Goal: Task Accomplishment & Management: Manage account settings

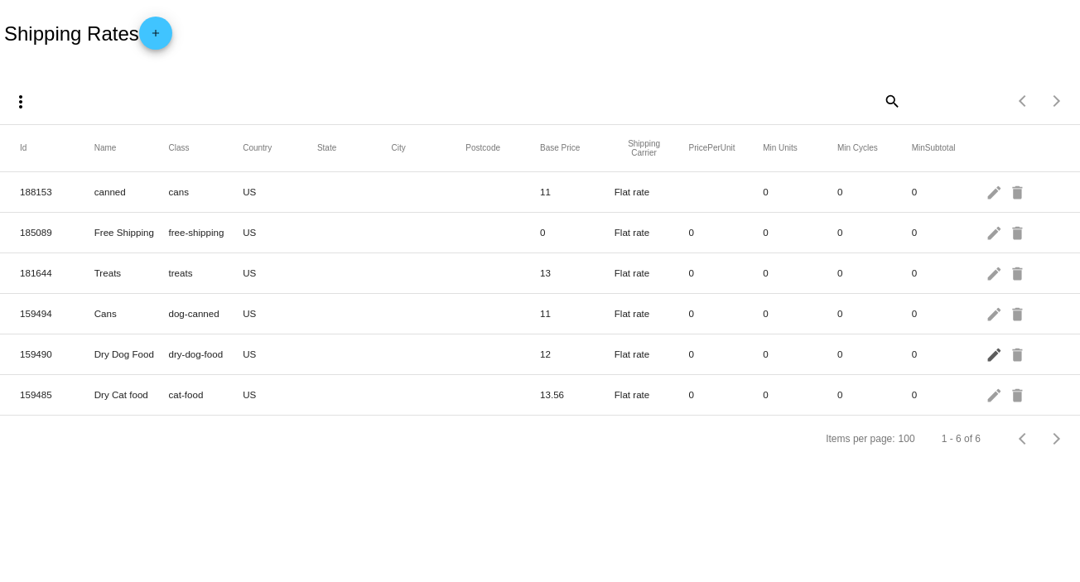
click at [987, 351] on mat-icon "edit" at bounding box center [996, 354] width 20 height 26
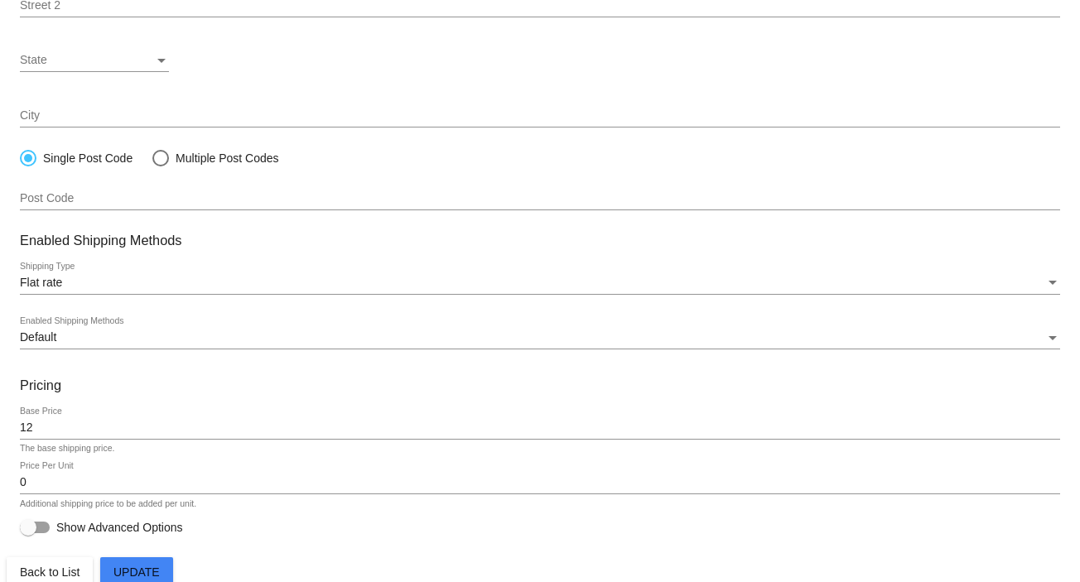
scroll to position [359, 0]
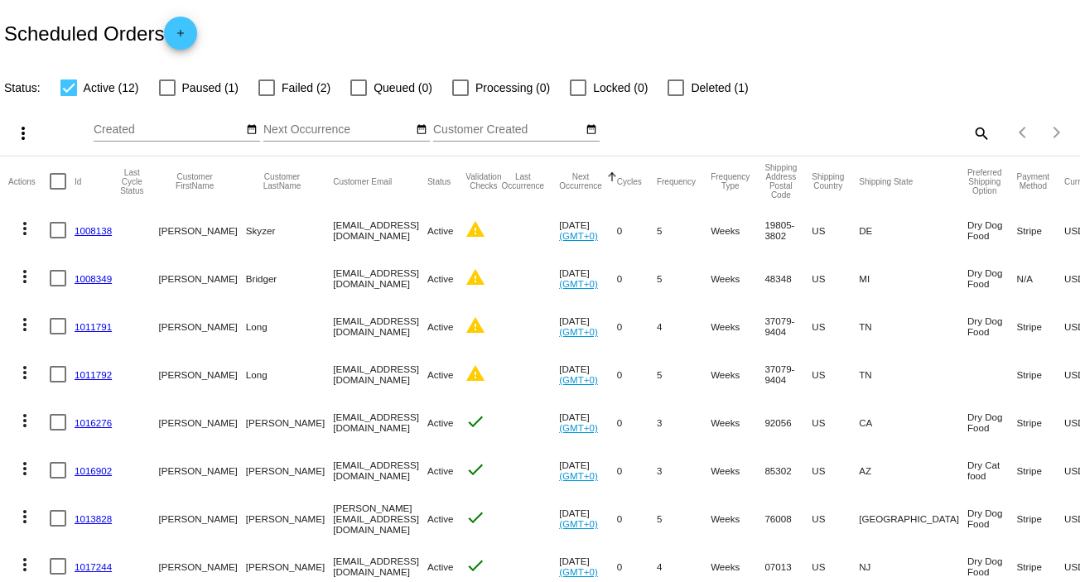
click at [80, 225] on link "1008138" at bounding box center [93, 230] width 37 height 11
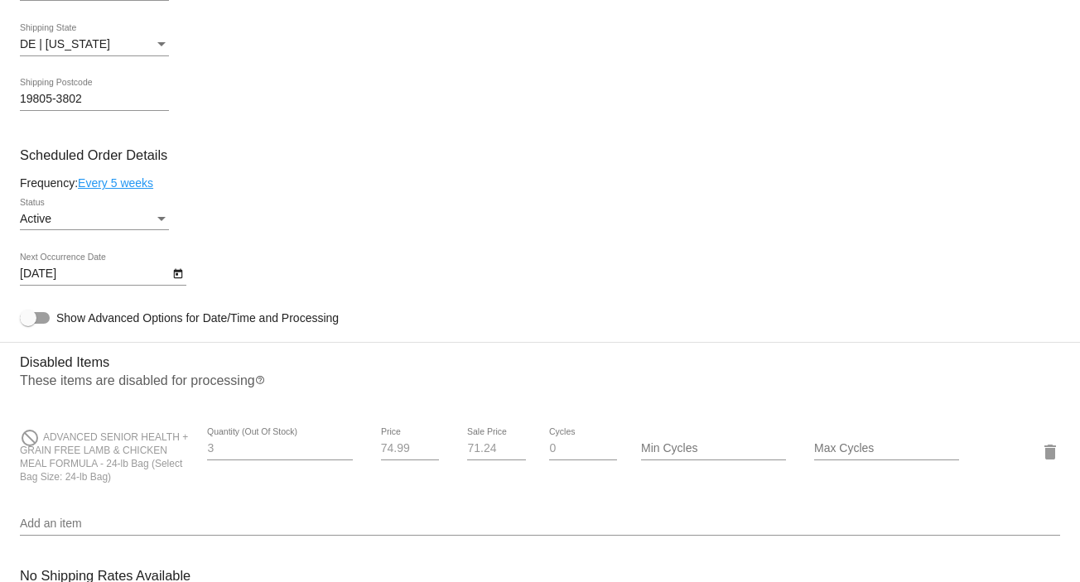
scroll to position [773, 0]
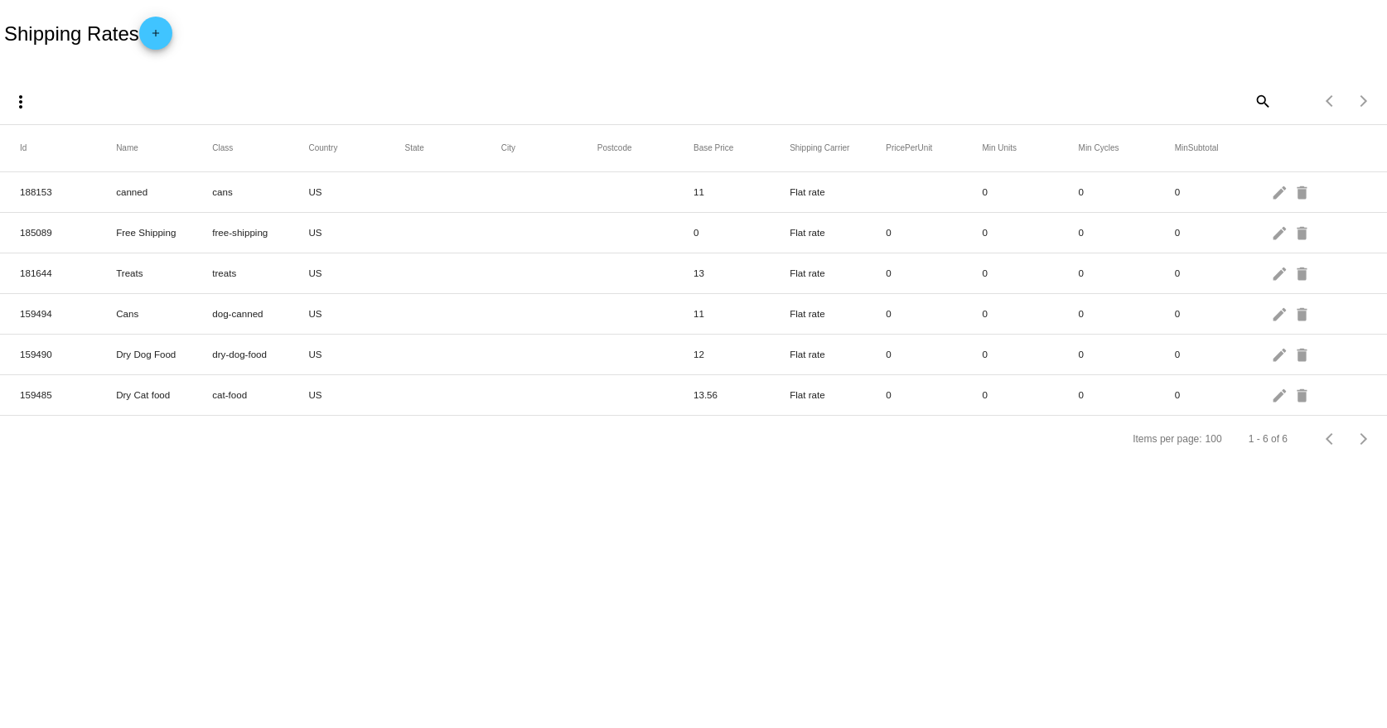
drag, startPoint x: 618, startPoint y: 6, endPoint x: 263, endPoint y: 34, distance: 355.6
click at [262, 36] on div "Shipping Rates add" at bounding box center [693, 33] width 1387 height 66
click at [1079, 316] on mat-icon "edit" at bounding box center [1281, 314] width 20 height 26
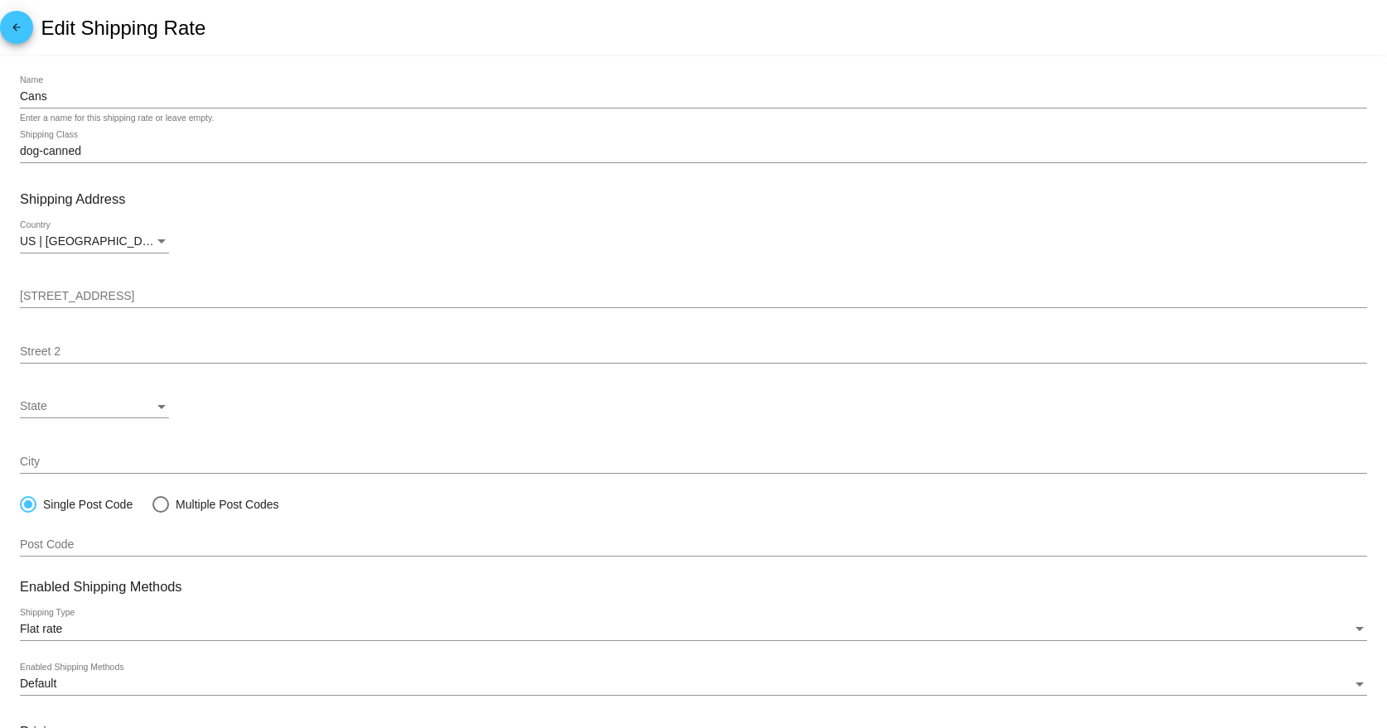
click at [15, 35] on mat-icon "arrow_back" at bounding box center [17, 32] width 20 height 20
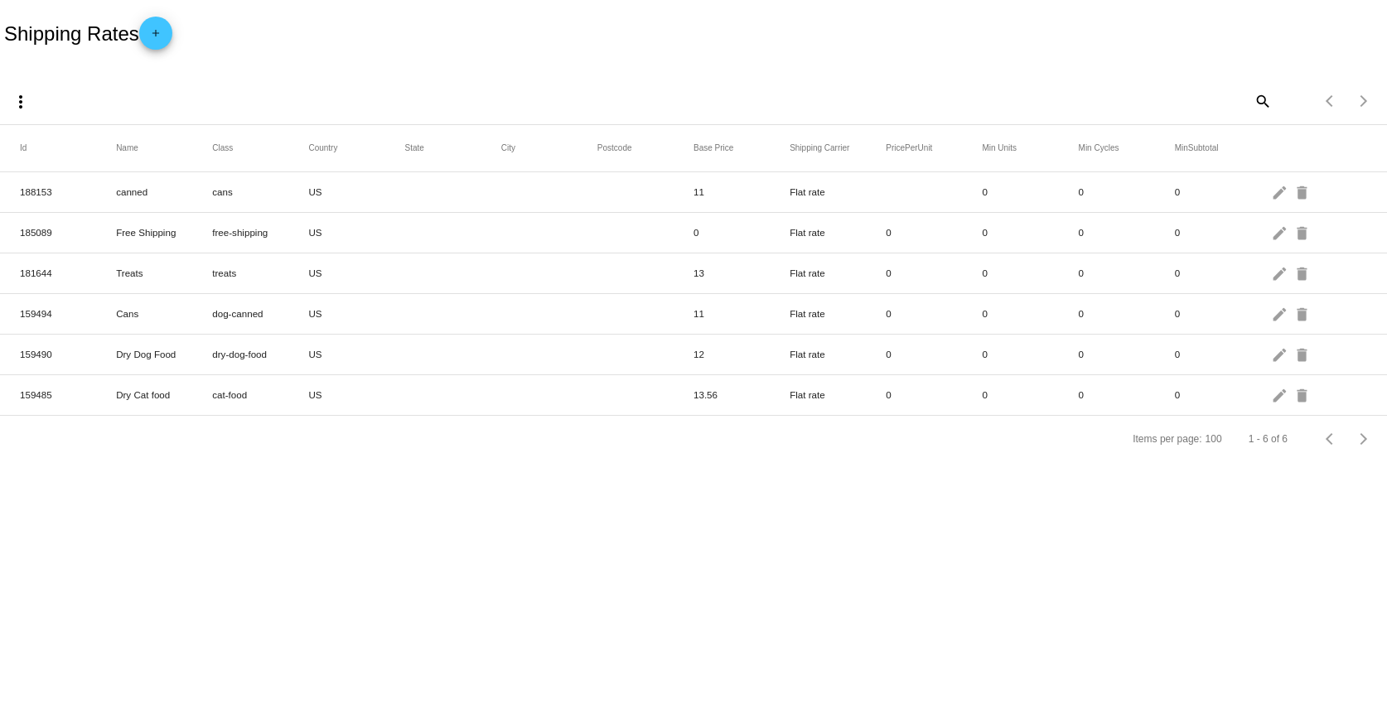
click at [1079, 356] on mat-icon "edit" at bounding box center [1281, 354] width 20 height 26
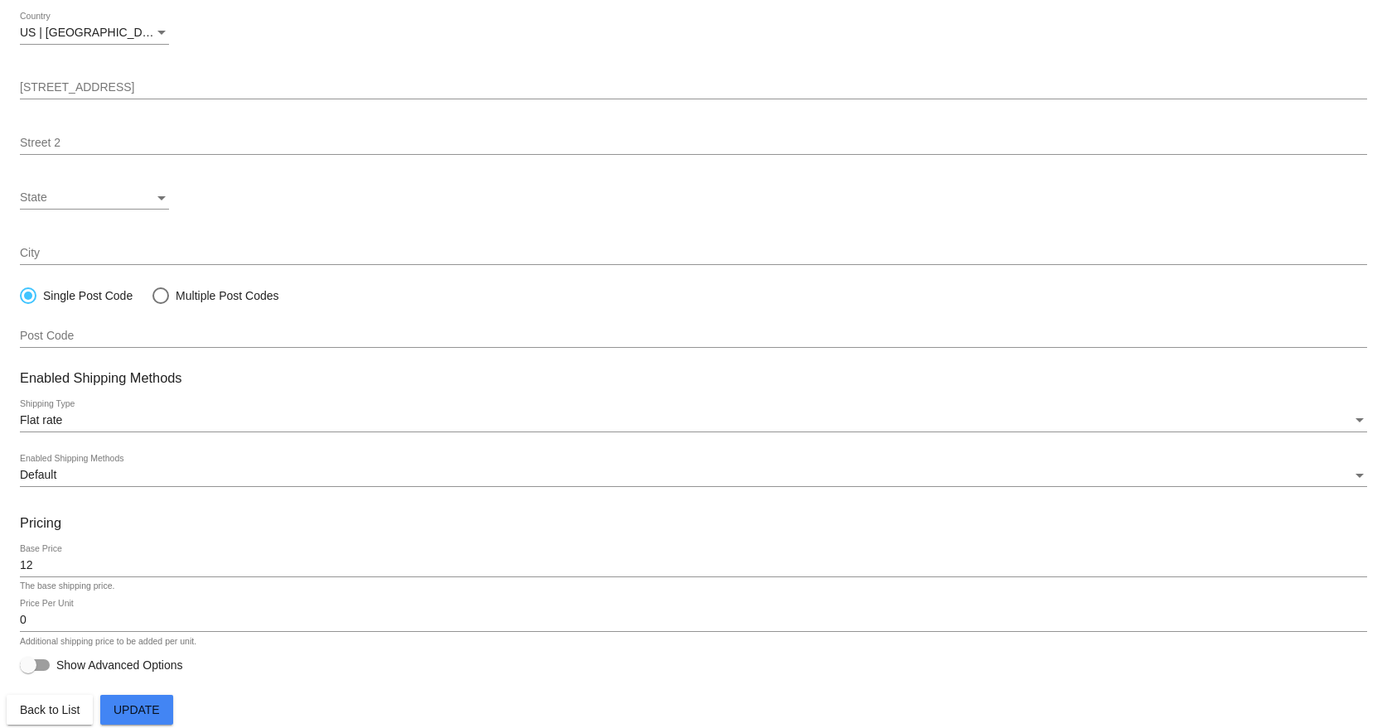
scroll to position [212, 0]
